Goal: Information Seeking & Learning: Learn about a topic

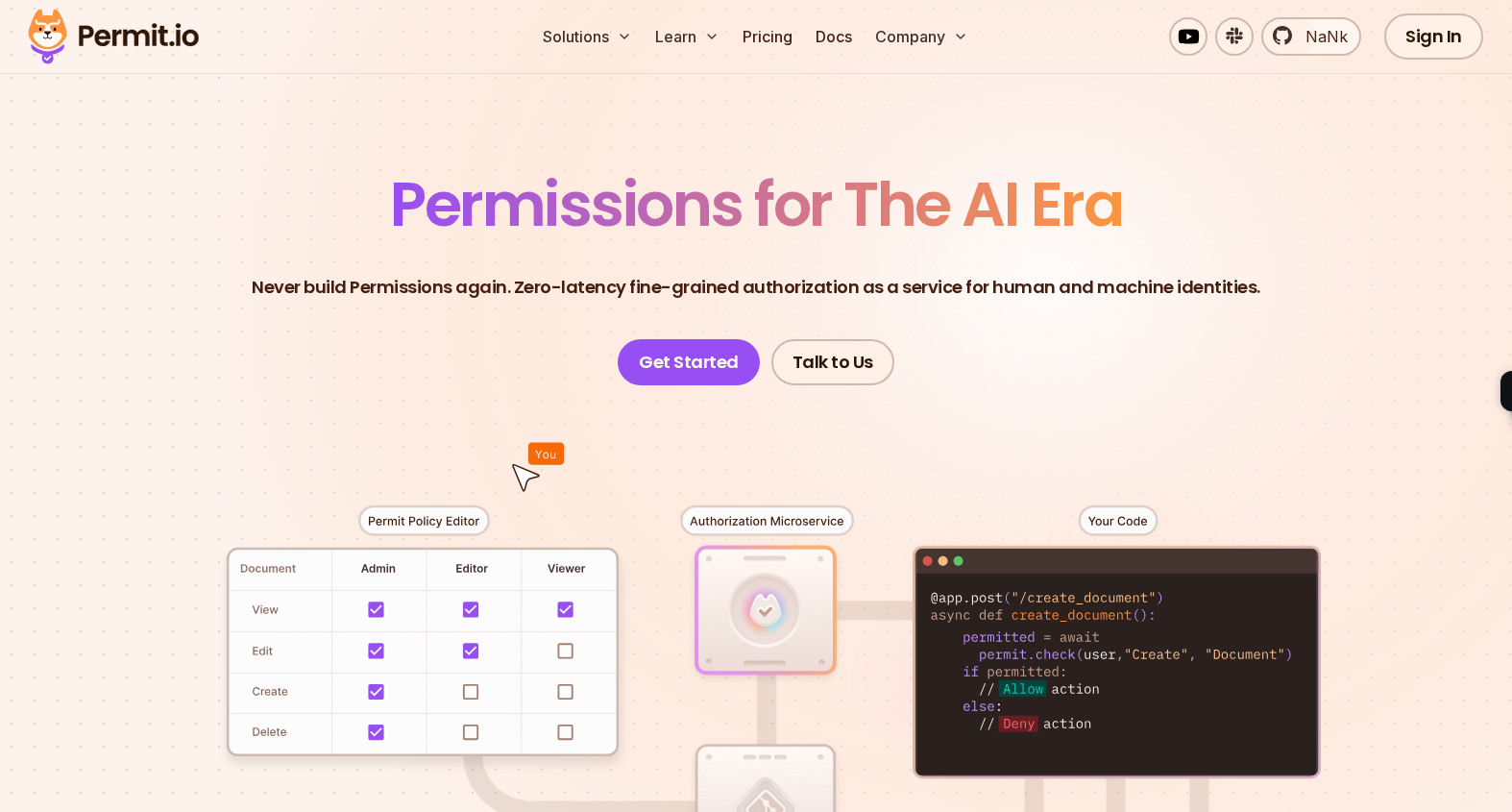
scroll to position [330, 0]
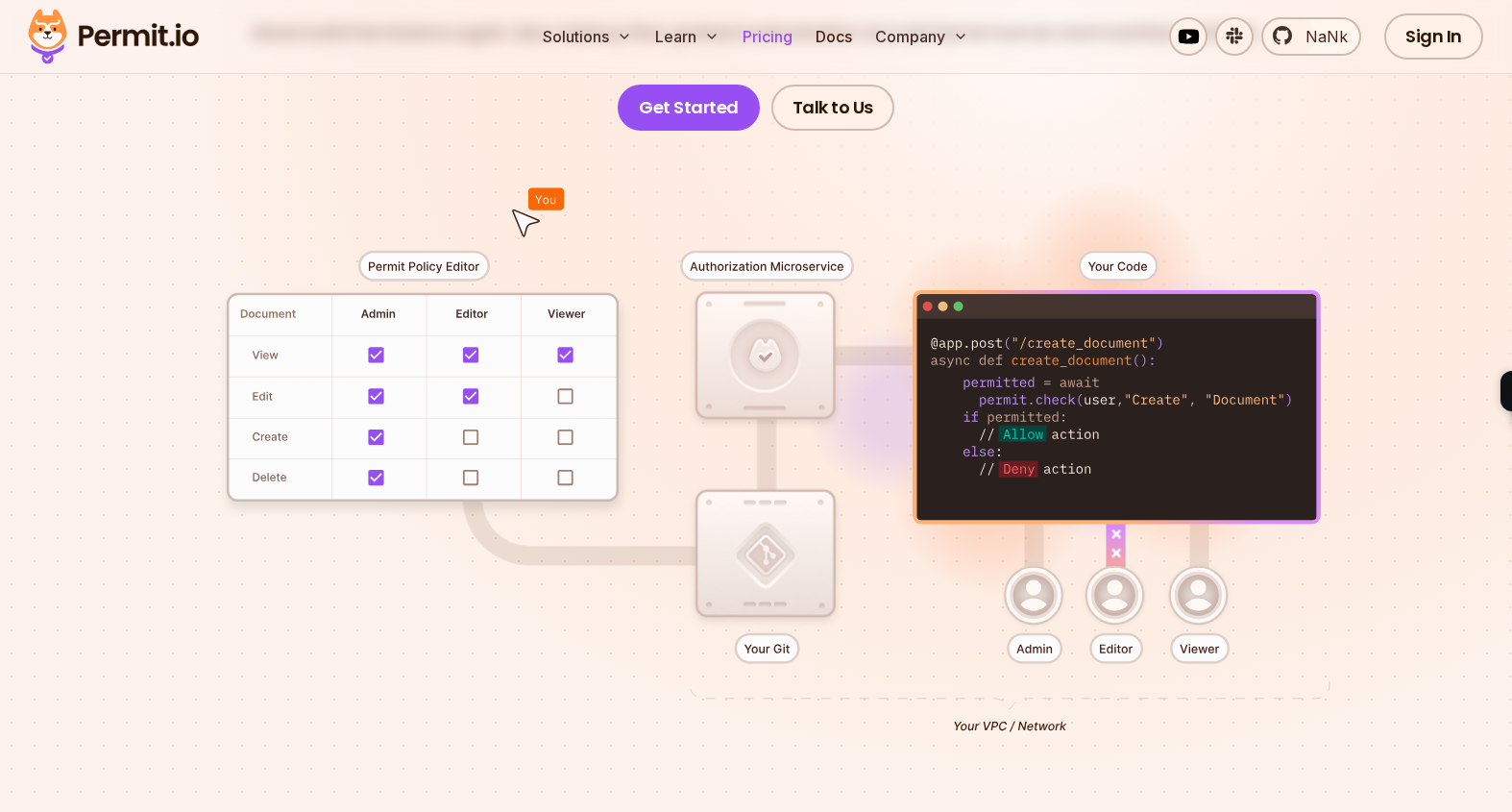
click at [779, 37] on link "Pricing" at bounding box center [768, 37] width 66 height 39
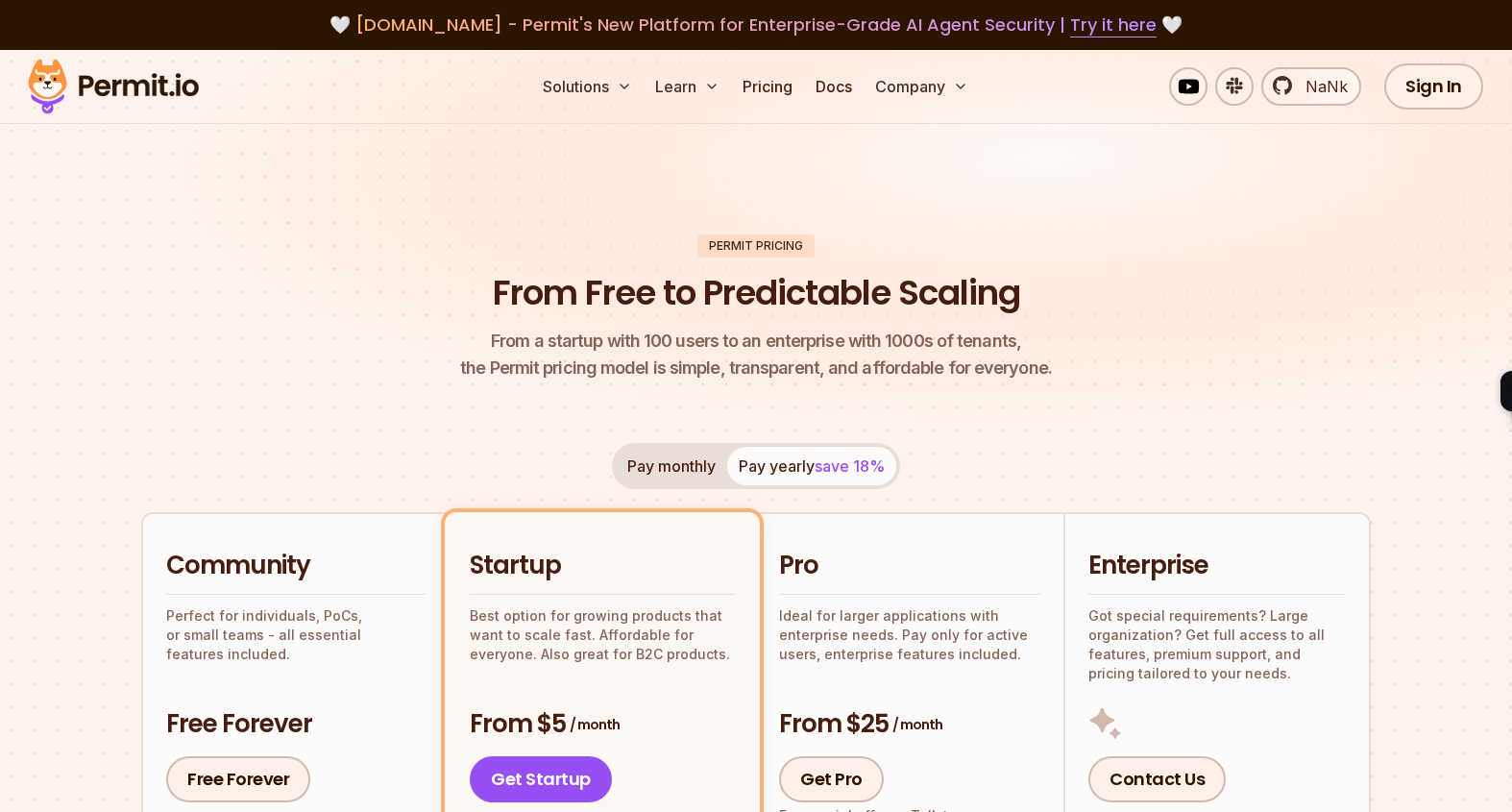
click at [169, 92] on img at bounding box center [113, 87] width 189 height 66
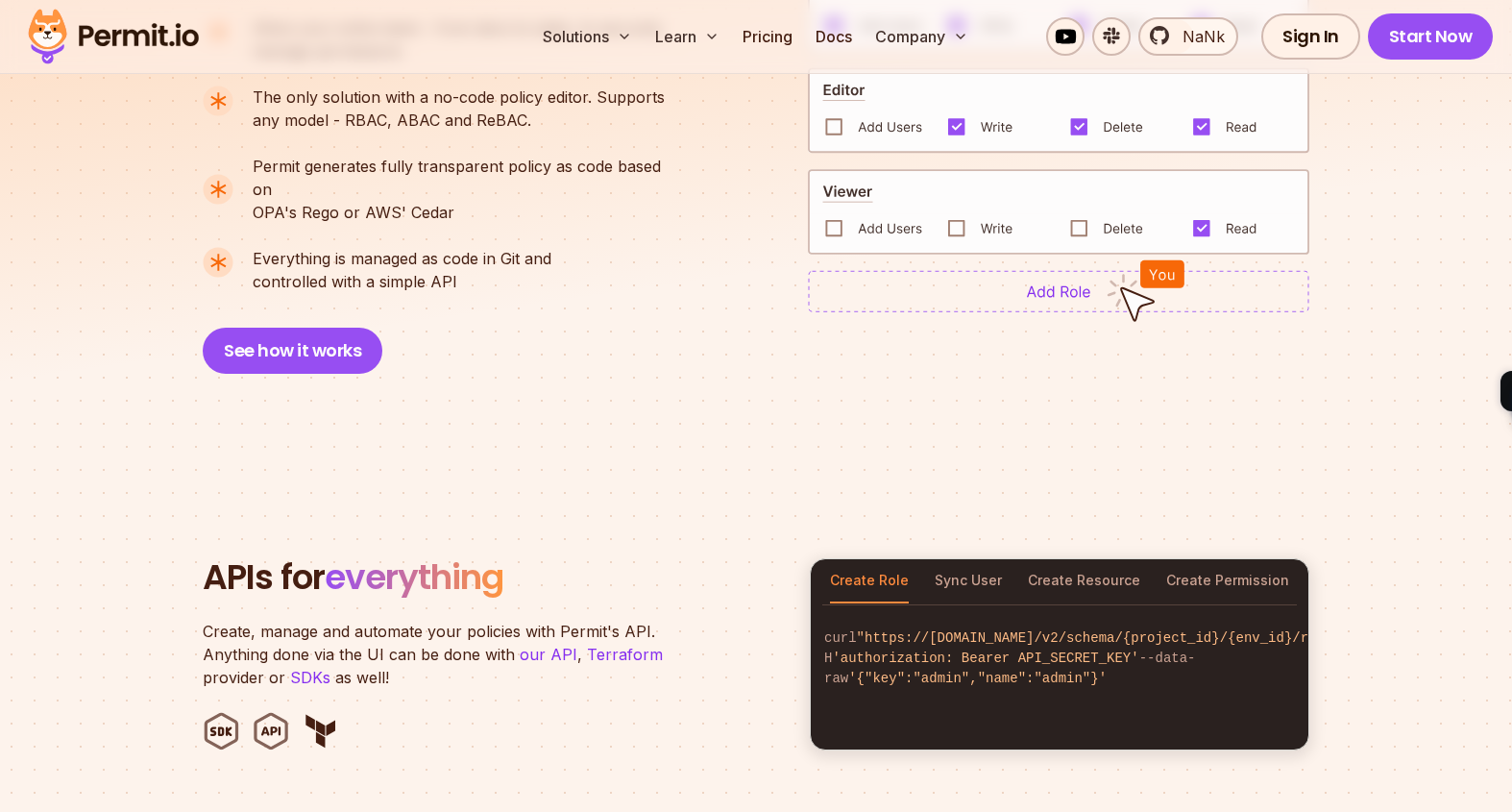
scroll to position [1775, 0]
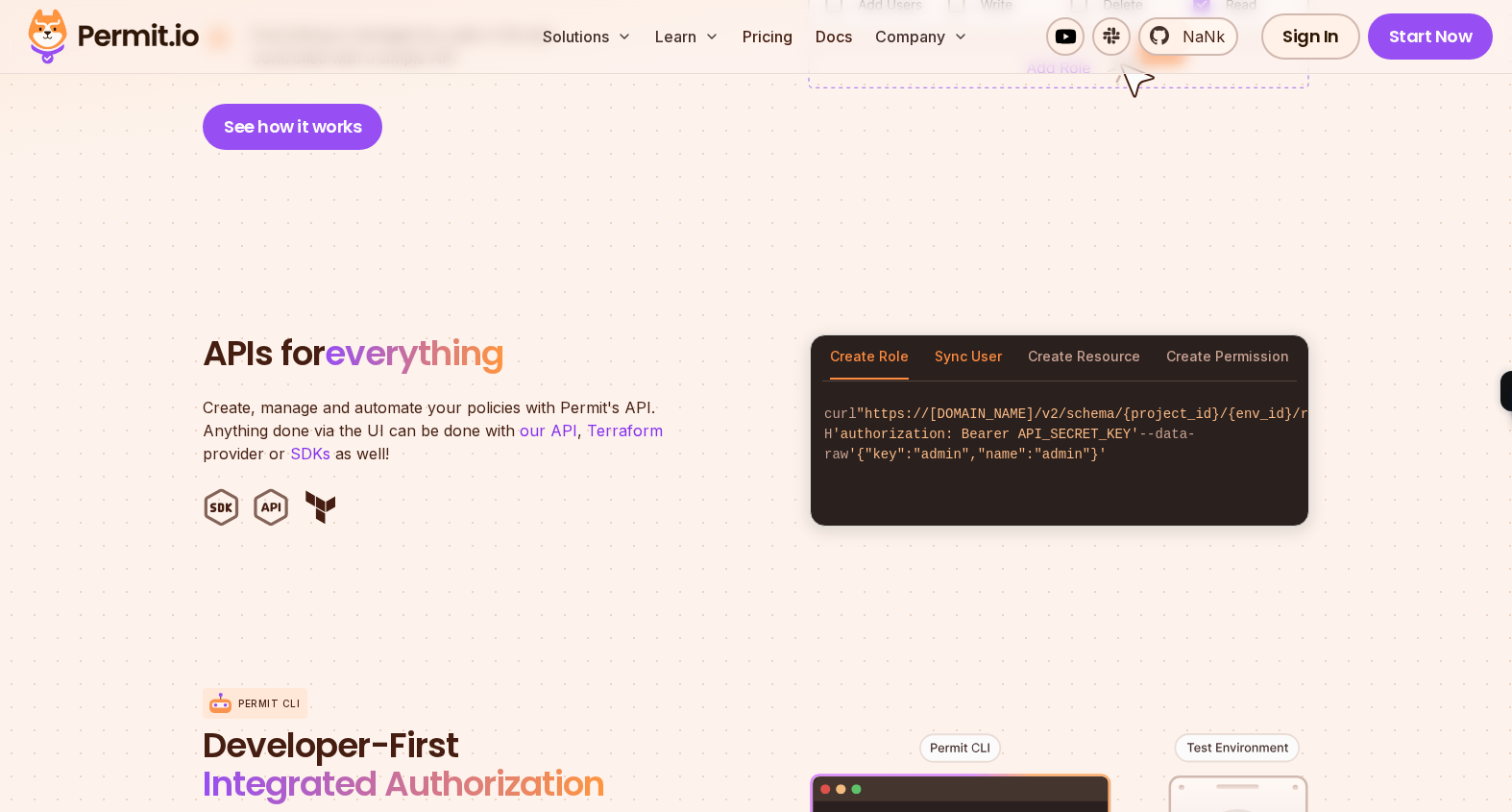
click at [953, 341] on button "Sync User" at bounding box center [968, 357] width 67 height 45
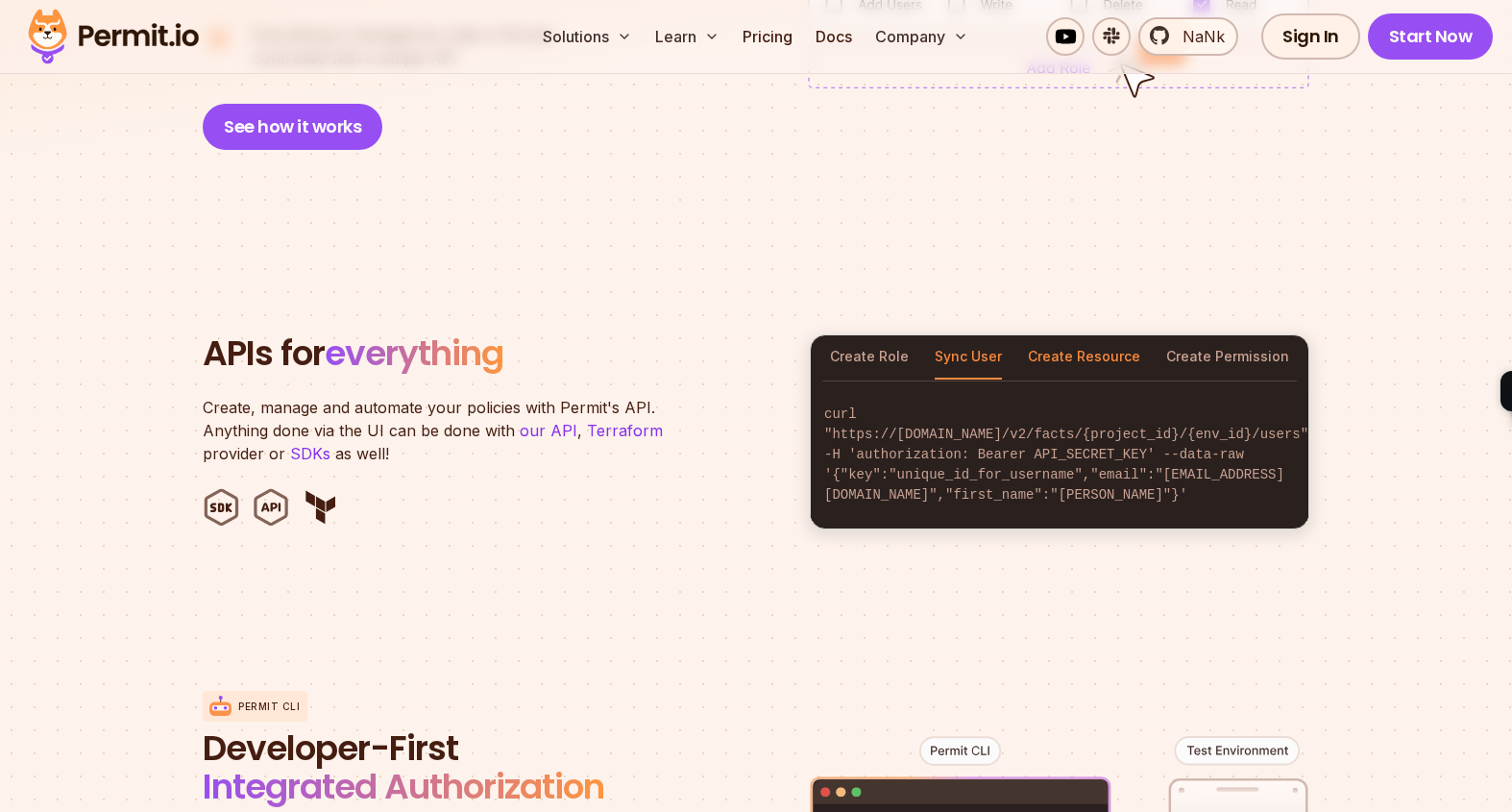
click at [1095, 335] on button "Create Resource" at bounding box center [1084, 357] width 112 height 45
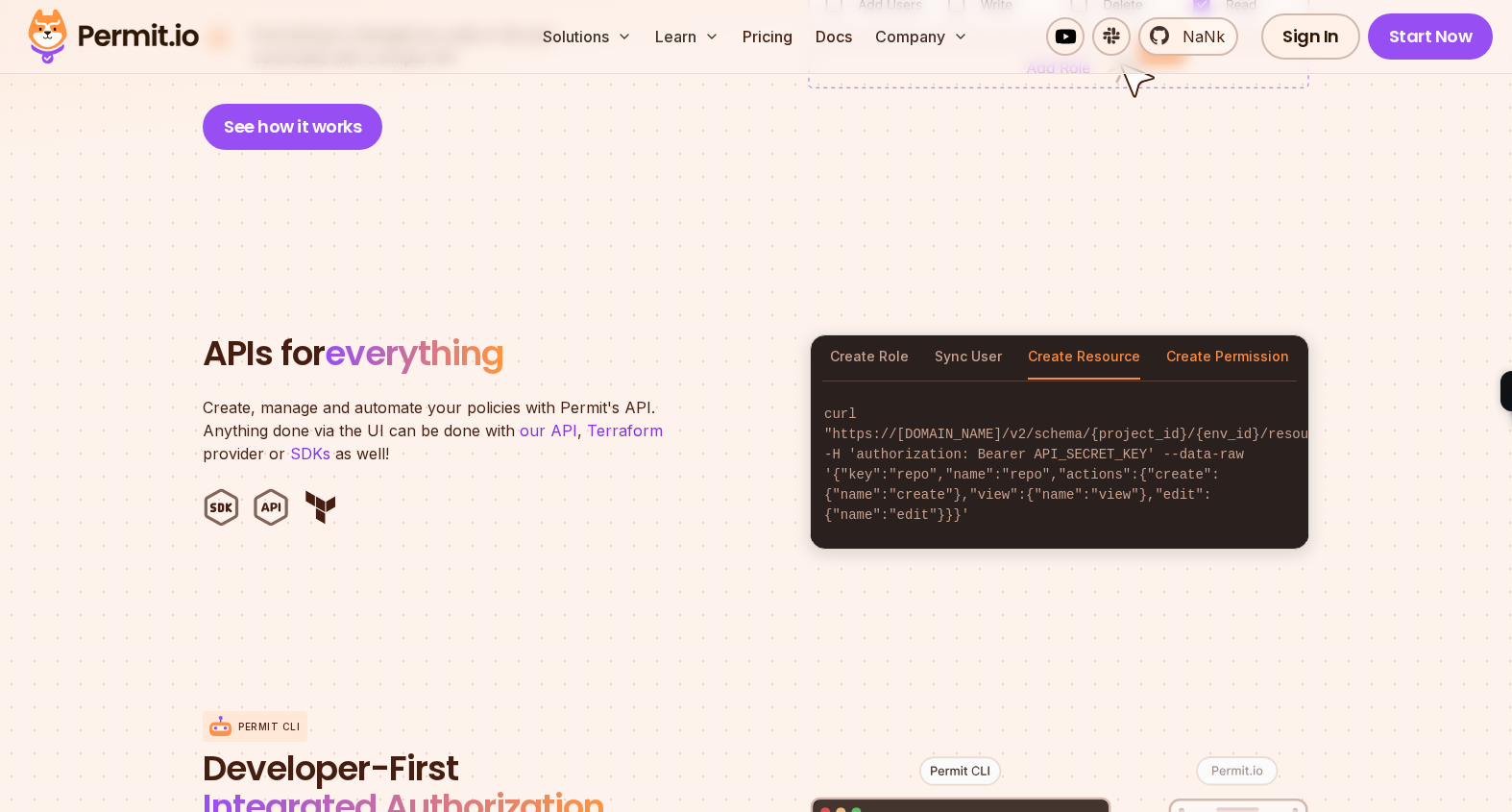
click at [1191, 340] on button "Create Permission" at bounding box center [1227, 357] width 123 height 45
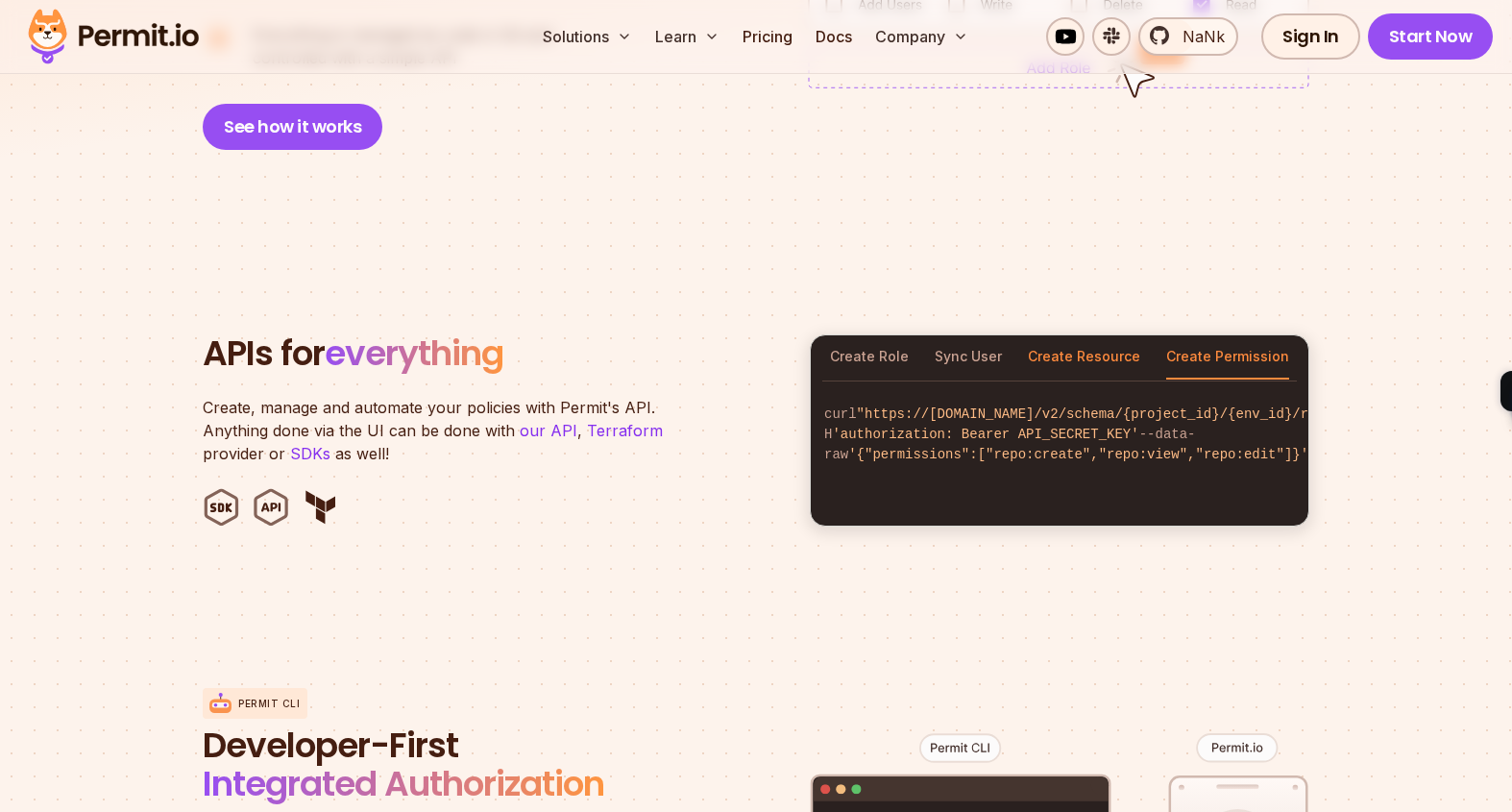
click at [1099, 335] on button "Create Resource" at bounding box center [1084, 357] width 112 height 45
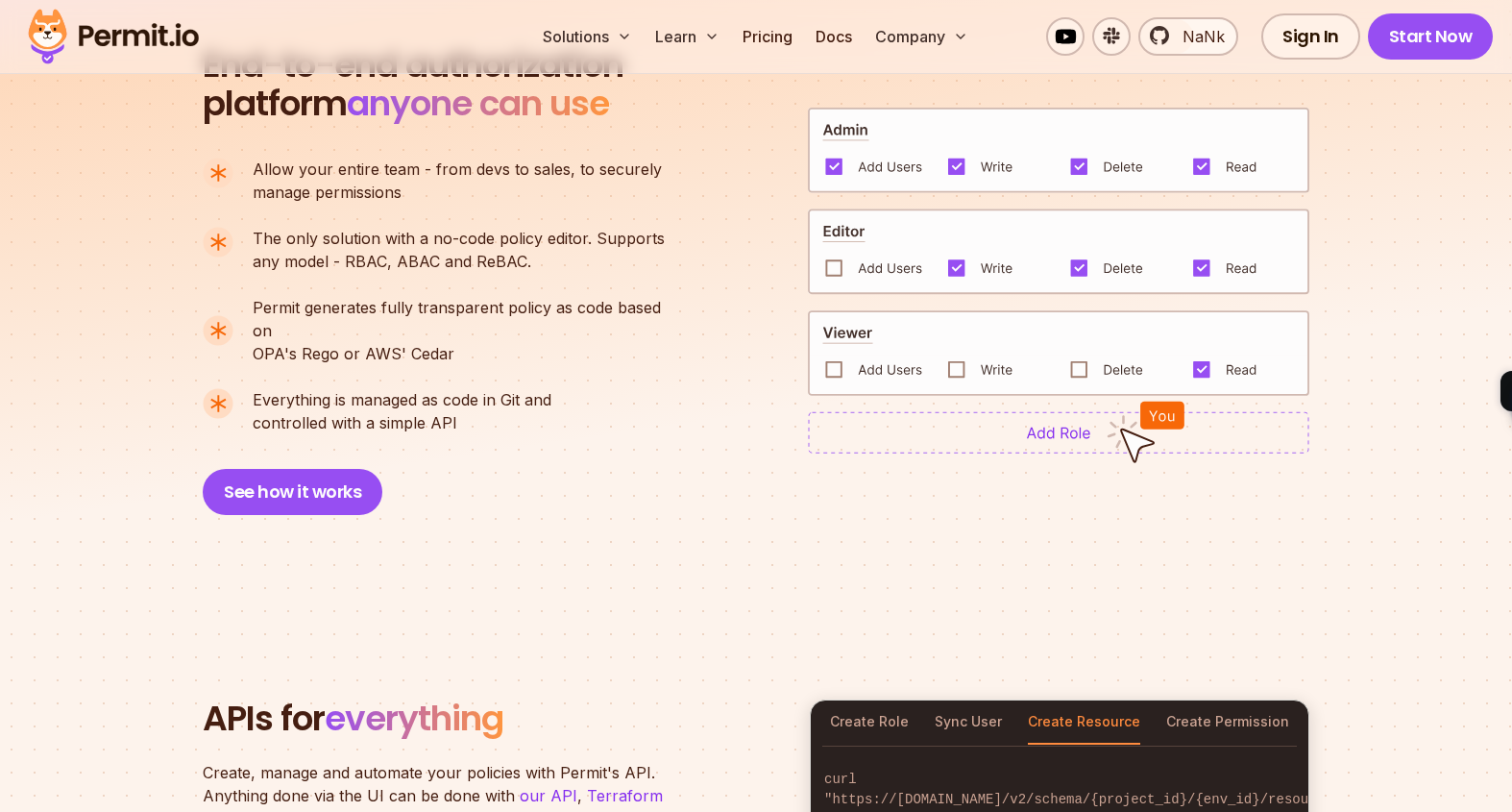
scroll to position [958, 0]
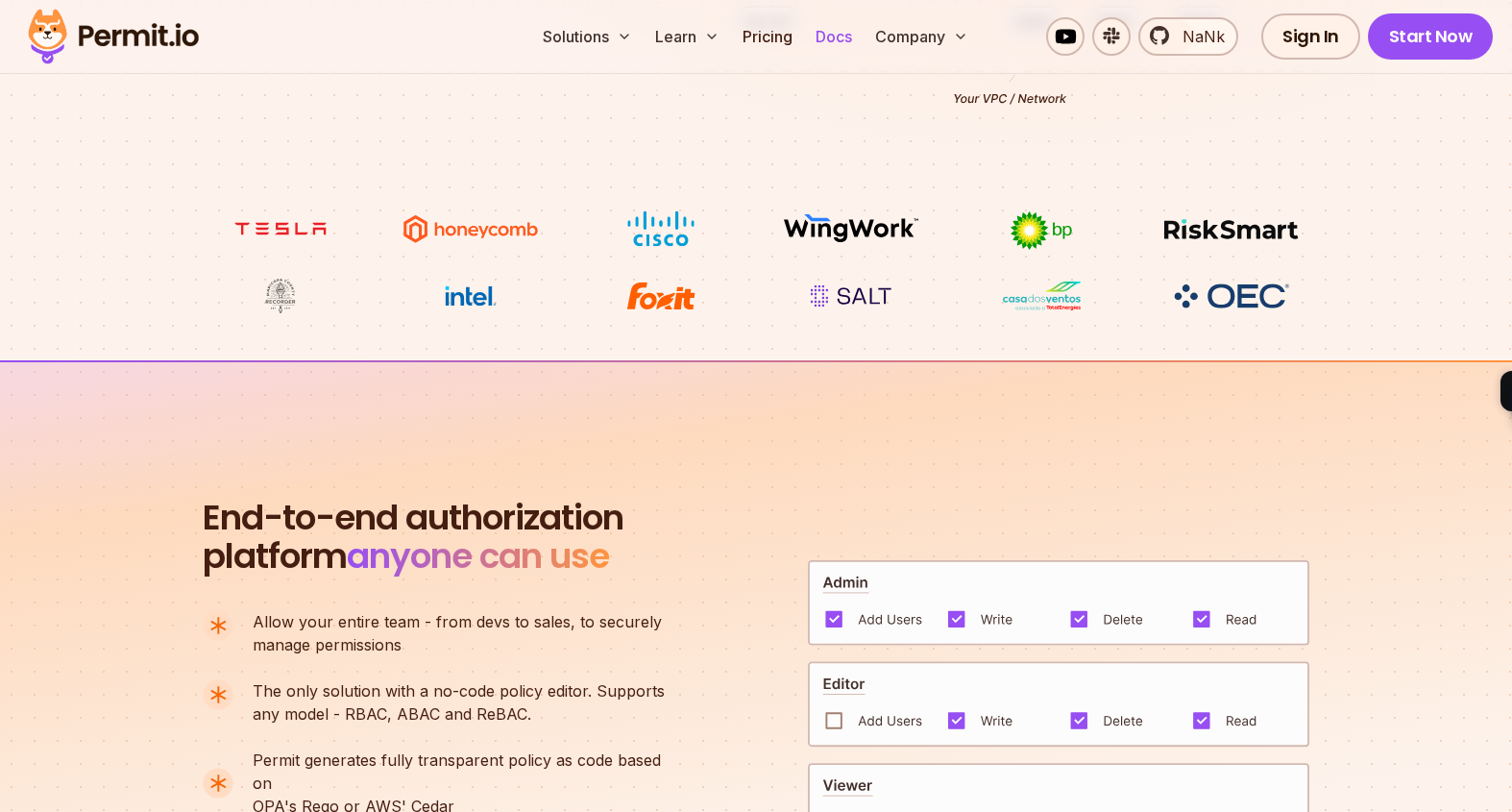
click at [827, 32] on link "Docs" at bounding box center [834, 37] width 52 height 39
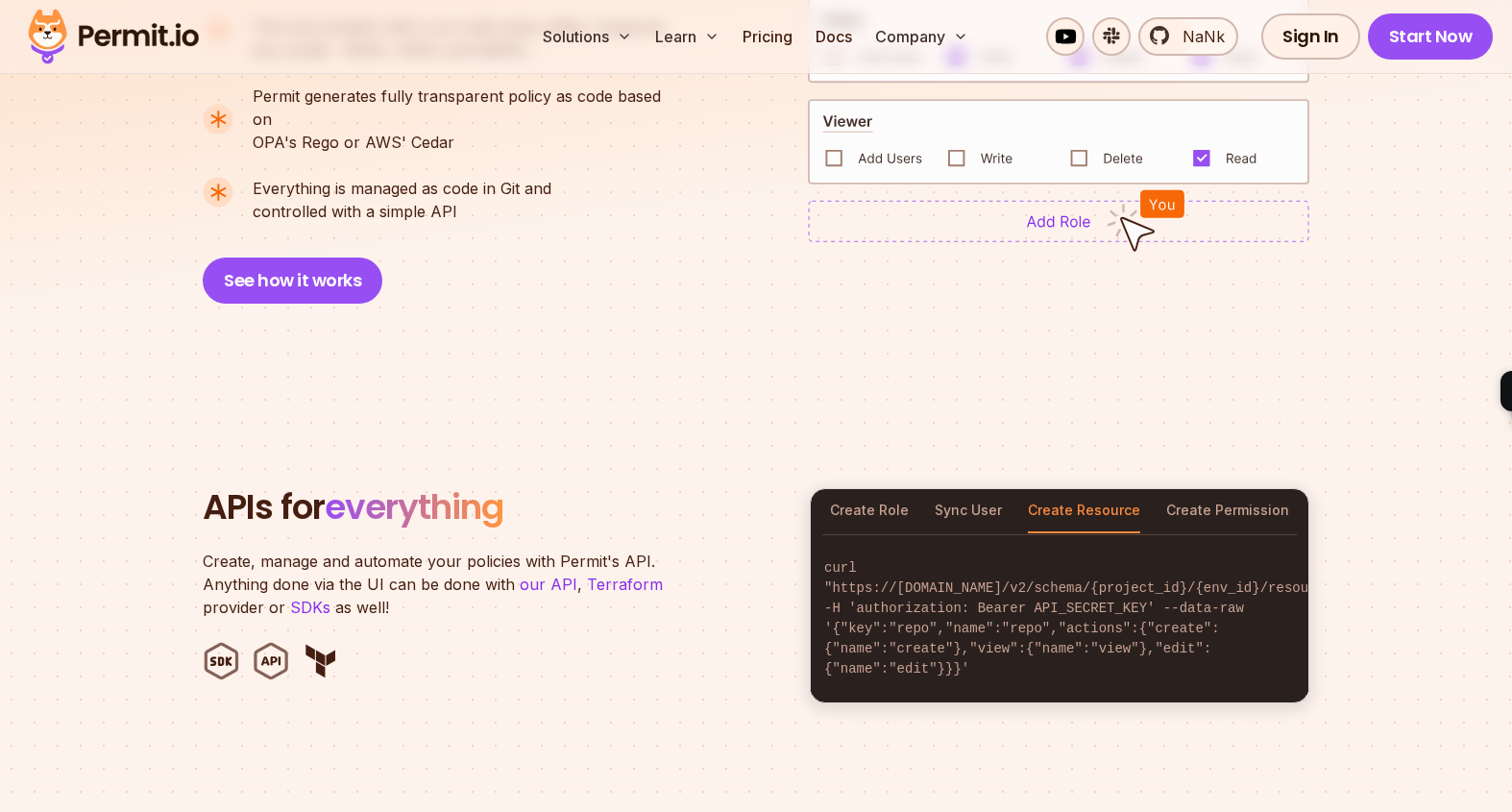
scroll to position [1760, 0]
